Goal: Find specific page/section: Find specific page/section

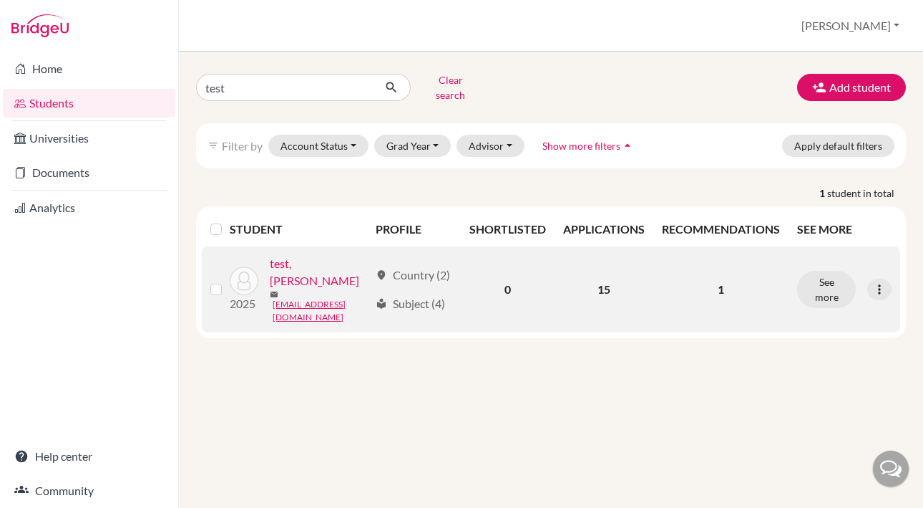
click at [301, 263] on link "test, [PERSON_NAME]" at bounding box center [319, 272] width 99 height 34
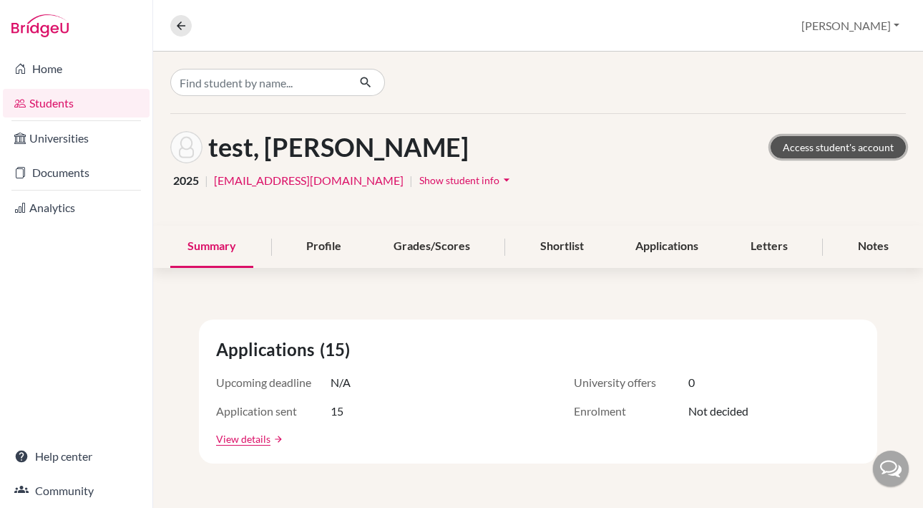
click at [810, 146] on link "Access student's account" at bounding box center [838, 147] width 135 height 22
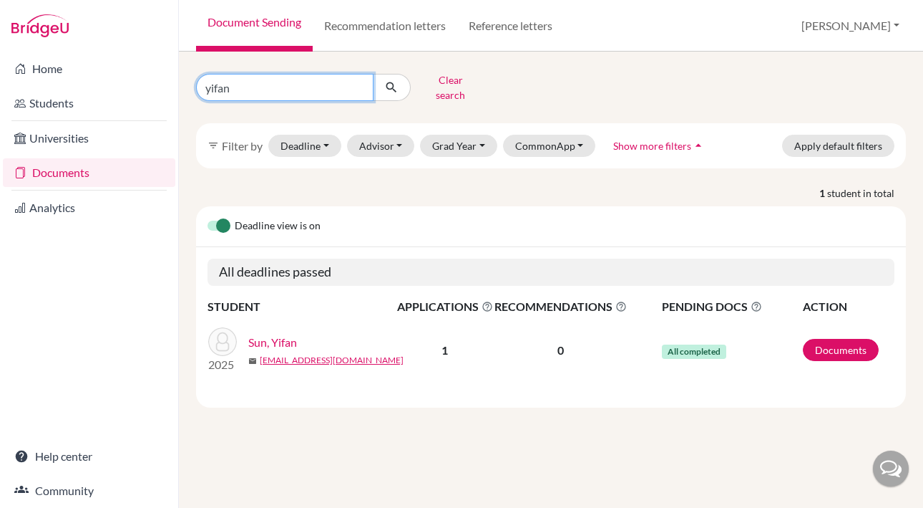
drag, startPoint x: 273, startPoint y: 89, endPoint x: 161, endPoint y: 87, distance: 111.7
click at [161, 87] on div "Home Students Universities Documents Analytics Help center Community Document S…" at bounding box center [461, 254] width 923 height 508
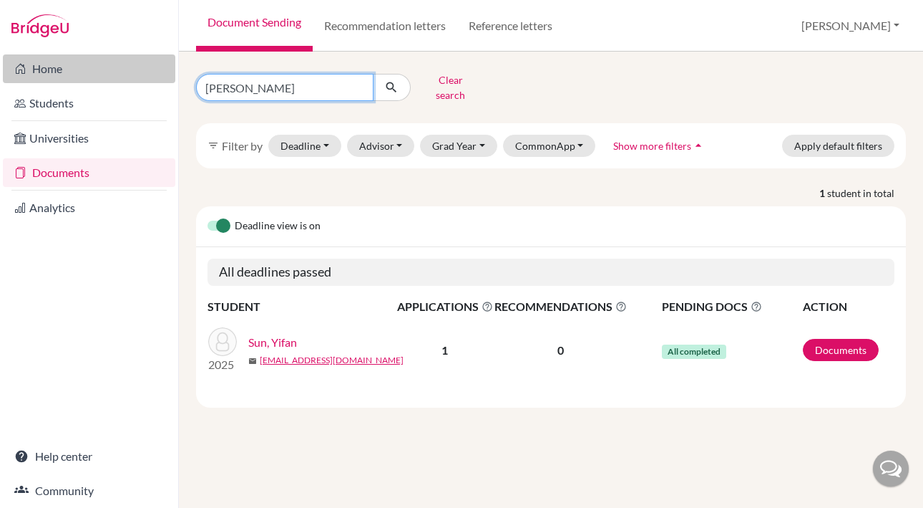
type input "zixuan"
click button "submit" at bounding box center [392, 87] width 38 height 27
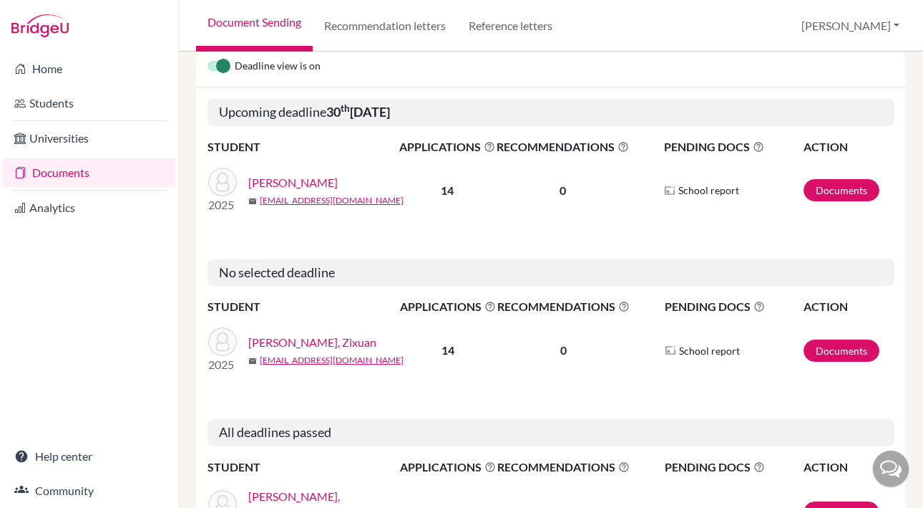
scroll to position [147, 0]
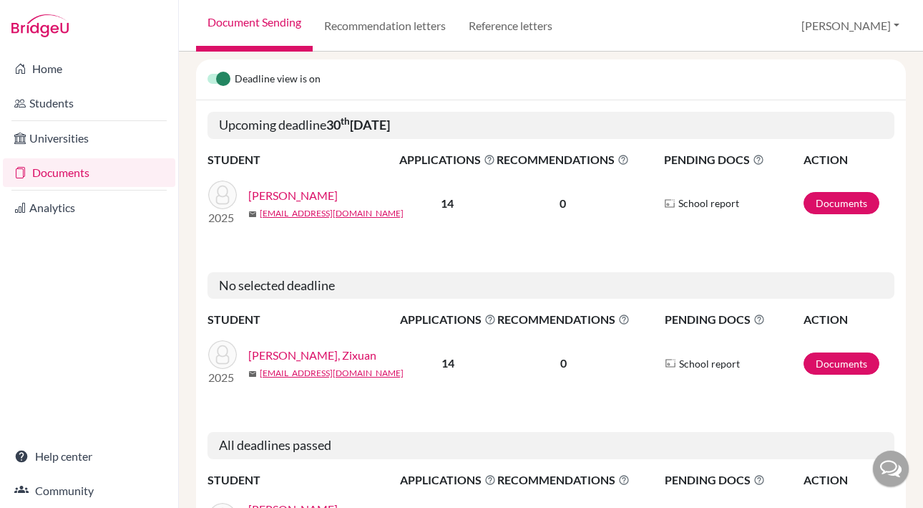
click at [279, 187] on link "Chen, Zixuan" at bounding box center [292, 195] width 89 height 17
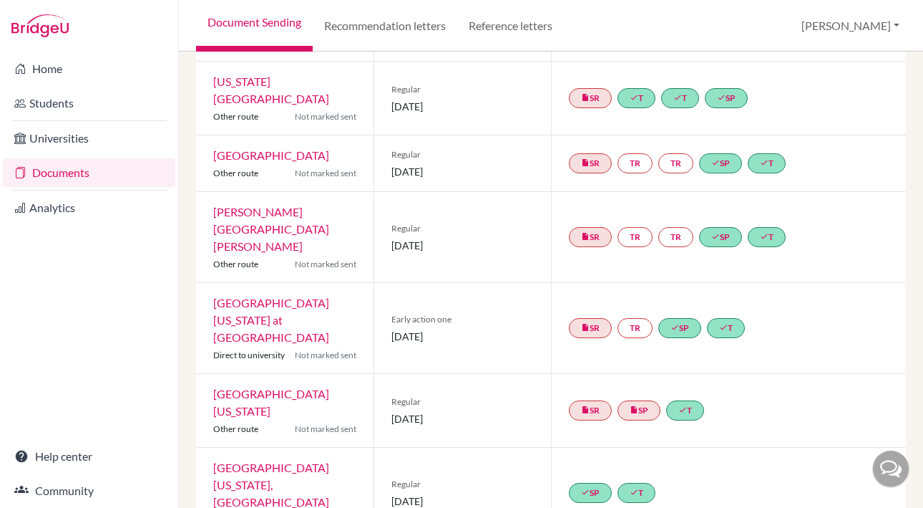
scroll to position [593, 0]
click at [308, 460] on link "University of California, San Diego" at bounding box center [271, 484] width 116 height 48
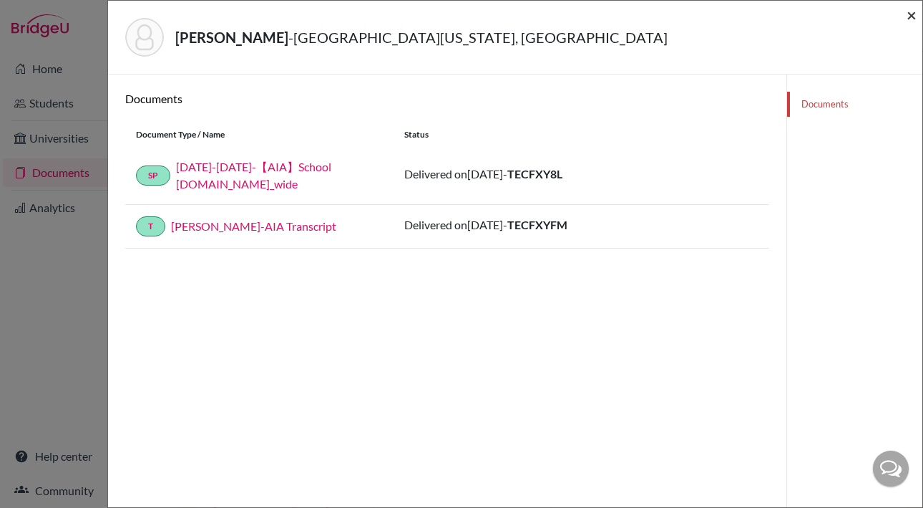
click at [909, 15] on span "×" at bounding box center [912, 14] width 10 height 21
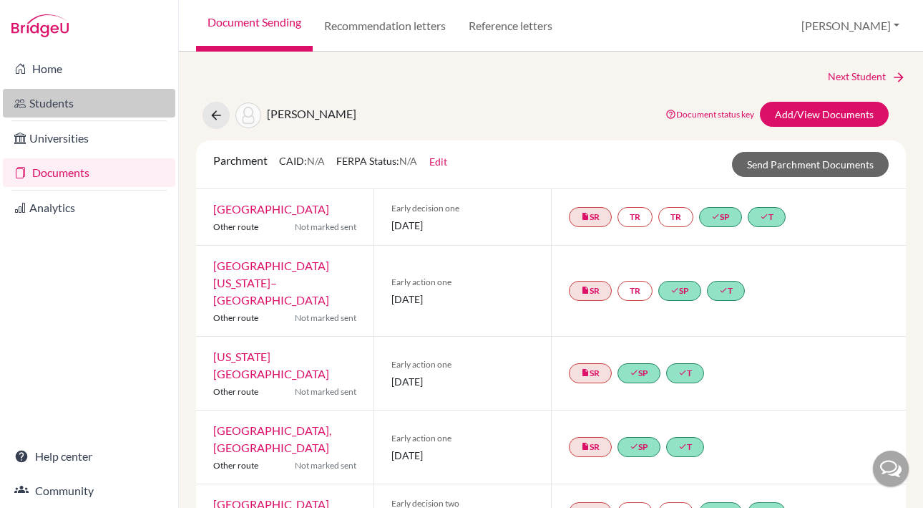
click at [69, 102] on link "Students" at bounding box center [89, 103] width 173 height 29
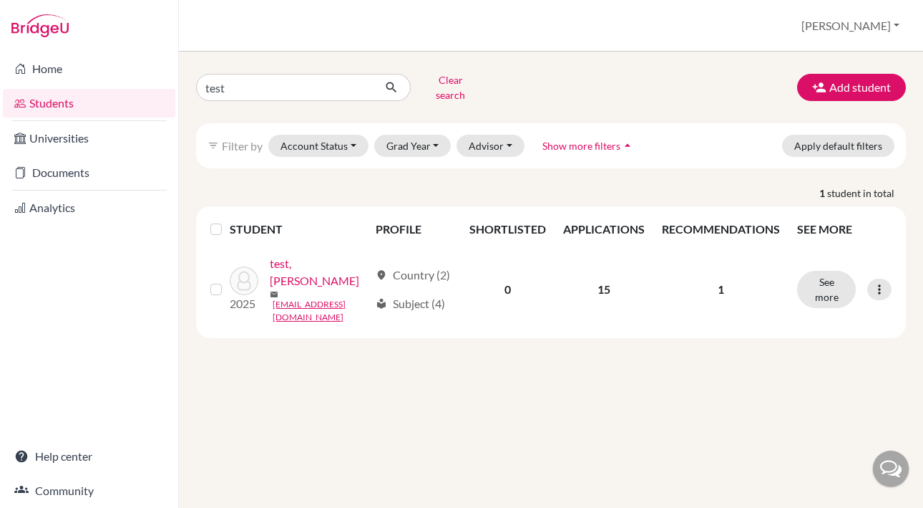
click at [304, 256] on link "test, [PERSON_NAME]" at bounding box center [319, 272] width 99 height 34
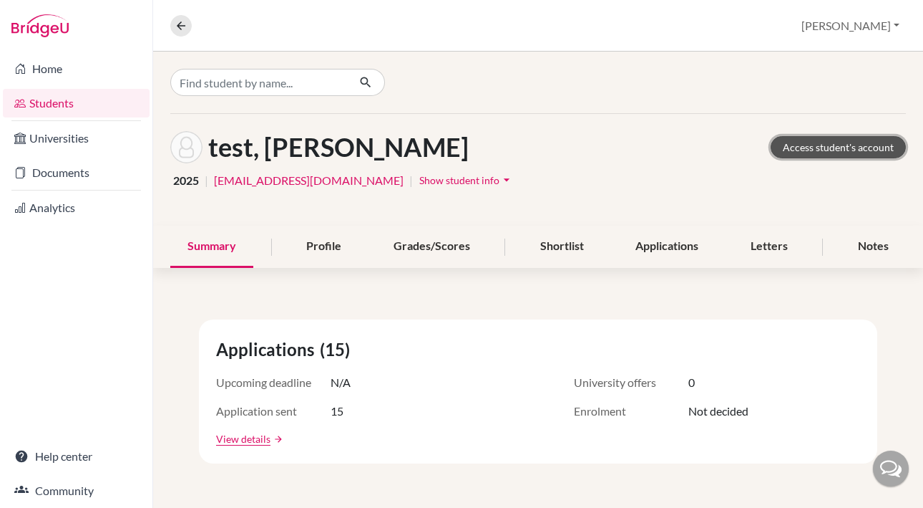
click at [800, 146] on link "Access student's account" at bounding box center [838, 147] width 135 height 22
